Goal: Find specific page/section: Find specific page/section

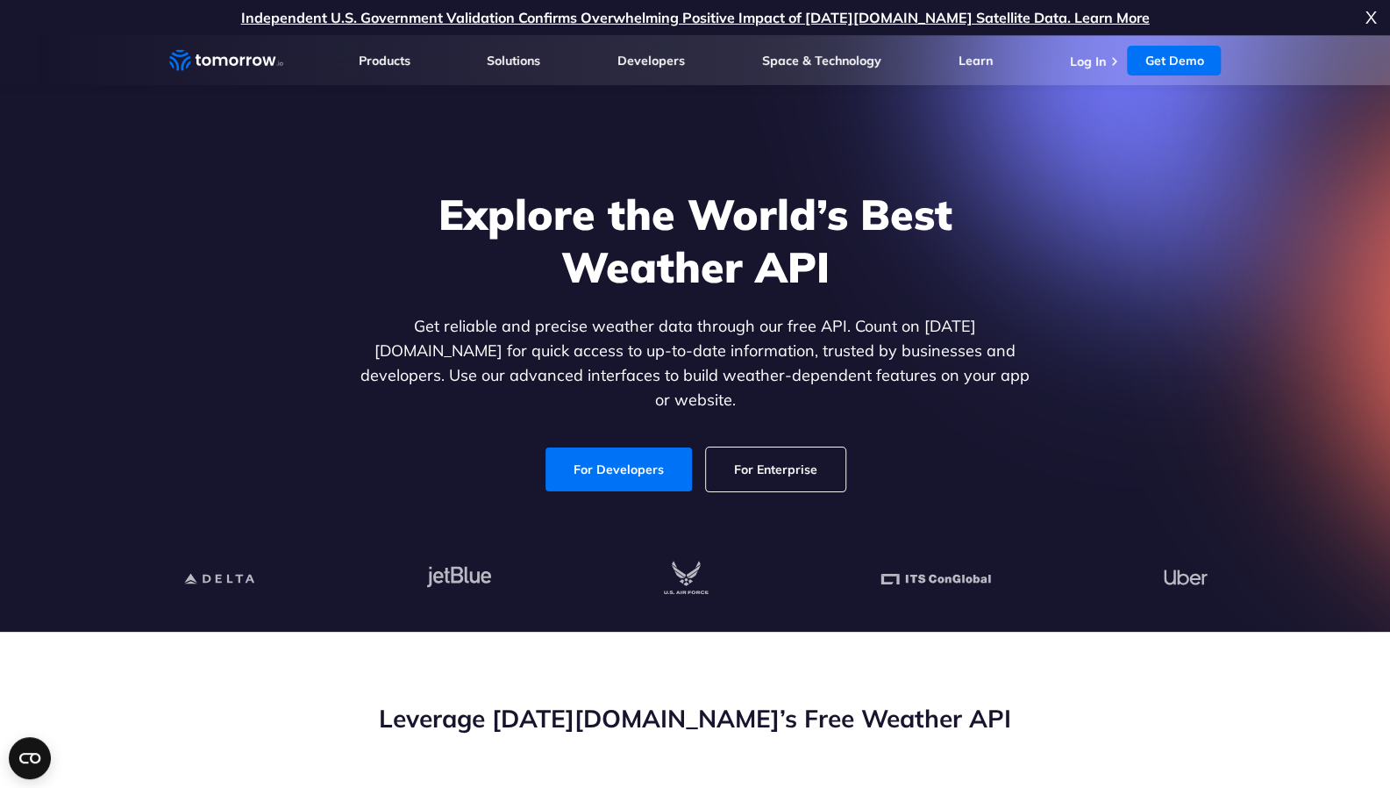
click at [758, 447] on link "For Enterprise" at bounding box center [775, 469] width 139 height 44
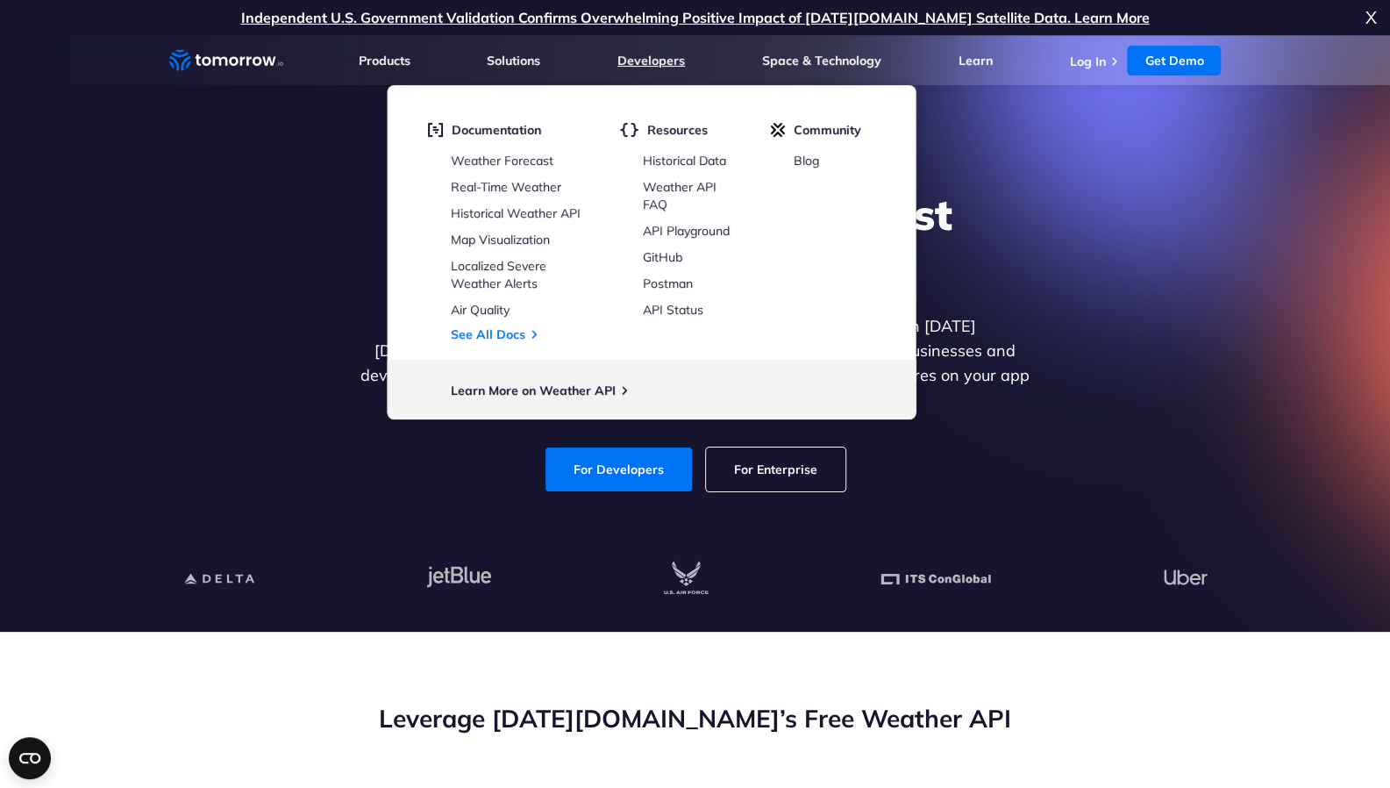
click at [674, 59] on link "Developers" at bounding box center [651, 61] width 68 height 16
